Goal: Complete application form

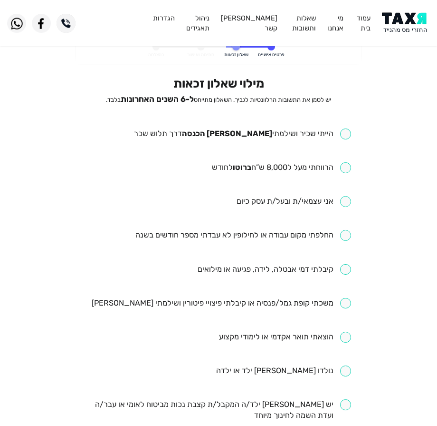
scroll to position [48, 0]
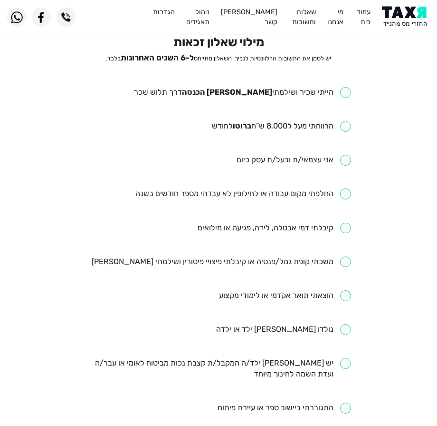
click at [292, 97] on input "checkbox" at bounding box center [242, 92] width 217 height 11
checkbox input "true"
click at [291, 133] on ul "הייתי שכיר ושילמתי [PERSON_NAME] הכנסה דרך תלוש שכר הרווחתי מעל ל8,000 ש”ח ברוט…" at bounding box center [219, 346] width 265 height 518
click at [299, 129] on input "checkbox" at bounding box center [281, 126] width 139 height 11
checkbox input "true"
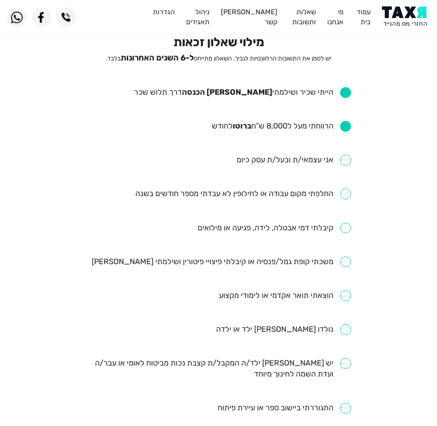
click at [261, 192] on input "checkbox" at bounding box center [244, 193] width 216 height 11
checkbox input "true"
drag, startPoint x: 270, startPoint y: 259, endPoint x: 277, endPoint y: 262, distance: 7.9
click at [270, 262] on input "checkbox" at bounding box center [222, 261] width 260 height 11
checkbox input "true"
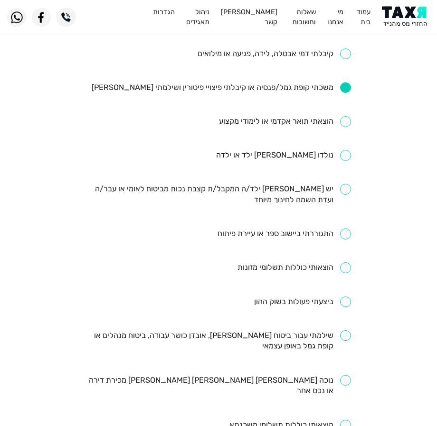
scroll to position [238, 0]
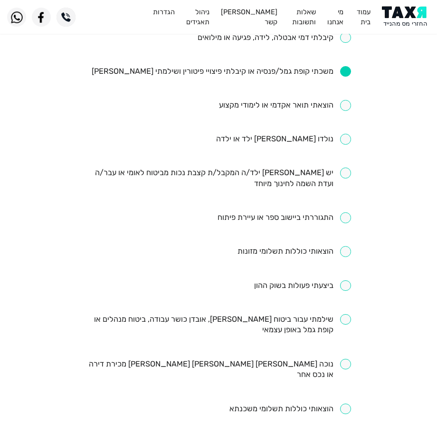
click at [61, 174] on eligibility-questionnaire "פרטים אישיים שאלון זכאות חתימה ואישור בהצלחה מילוי שאלון זכאות יש לסמן את התשוב…" at bounding box center [218, 143] width 437 height 675
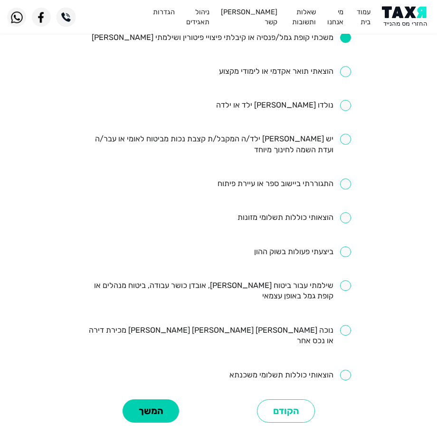
scroll to position [285, 0]
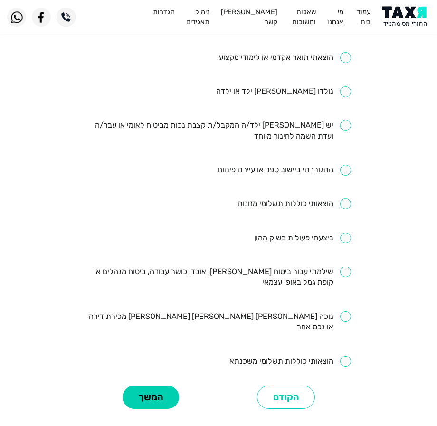
click at [252, 282] on input "checkbox" at bounding box center [219, 277] width 265 height 22
checkbox input "true"
click at [151, 385] on button "המשך" at bounding box center [151, 396] width 57 height 23
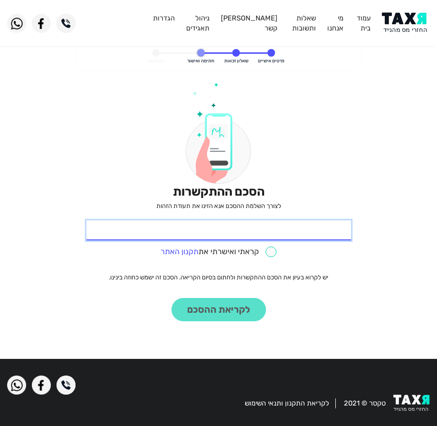
click at [290, 227] on input "* תעודת זהות" at bounding box center [219, 230] width 265 height 20
type input "206081523"
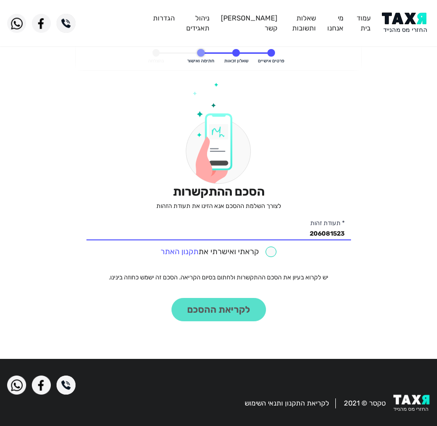
click at [259, 262] on div "הסכם ההתקשרות לצורך השלמת ההסכם אנא הזינו את תעודת הזהות 206081523 * תעודת זהות…" at bounding box center [219, 201] width 265 height 238
click at [260, 252] on input "checkbox" at bounding box center [219, 251] width 116 height 11
checkbox input "true"
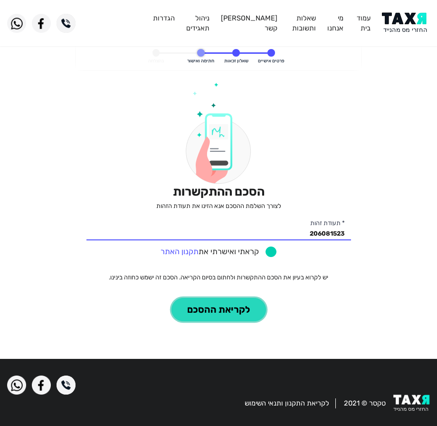
click at [223, 307] on button "לקריאת ההסכם" at bounding box center [219, 309] width 95 height 23
